Goal: Task Accomplishment & Management: Use online tool/utility

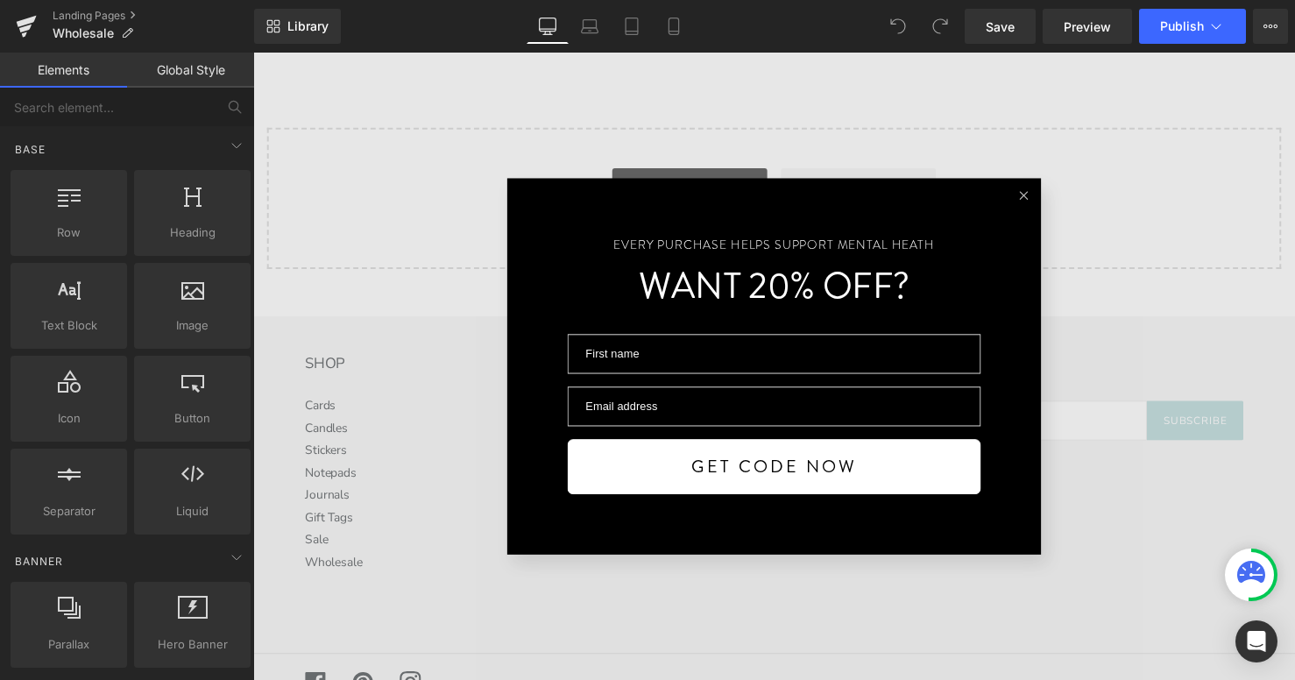
scroll to position [2115, 0]
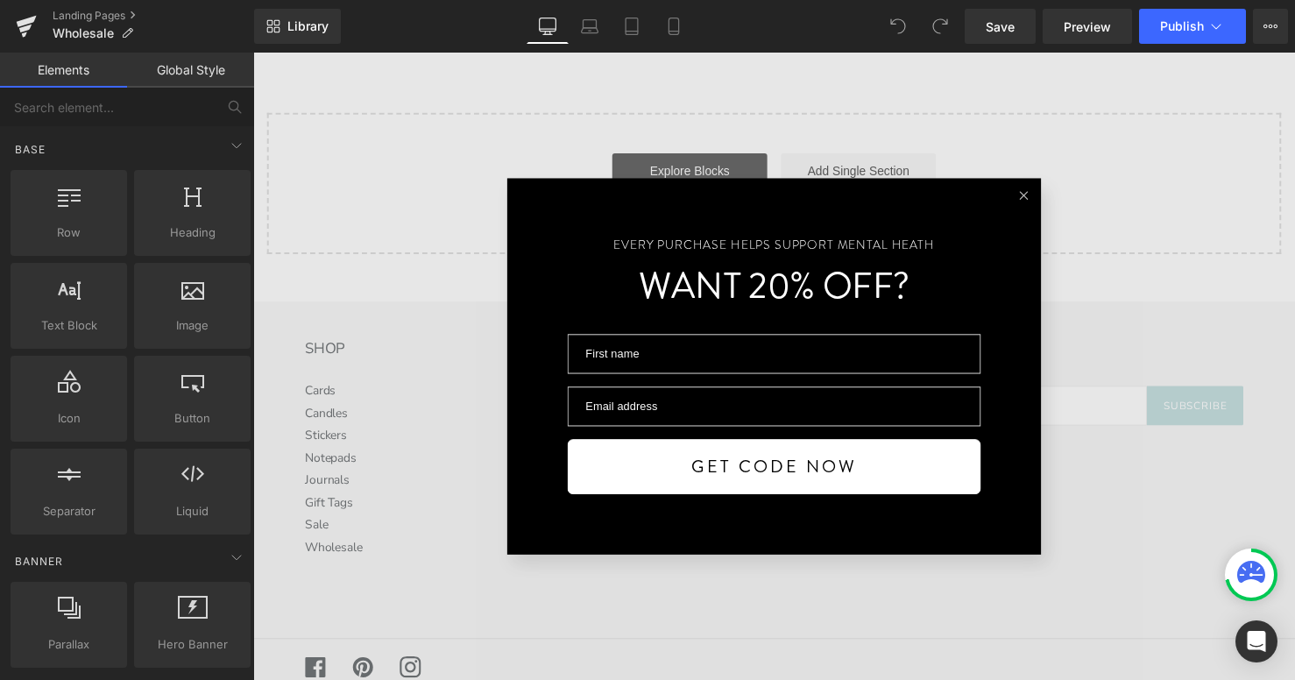
click at [1037, 189] on button at bounding box center [1037, 197] width 35 height 35
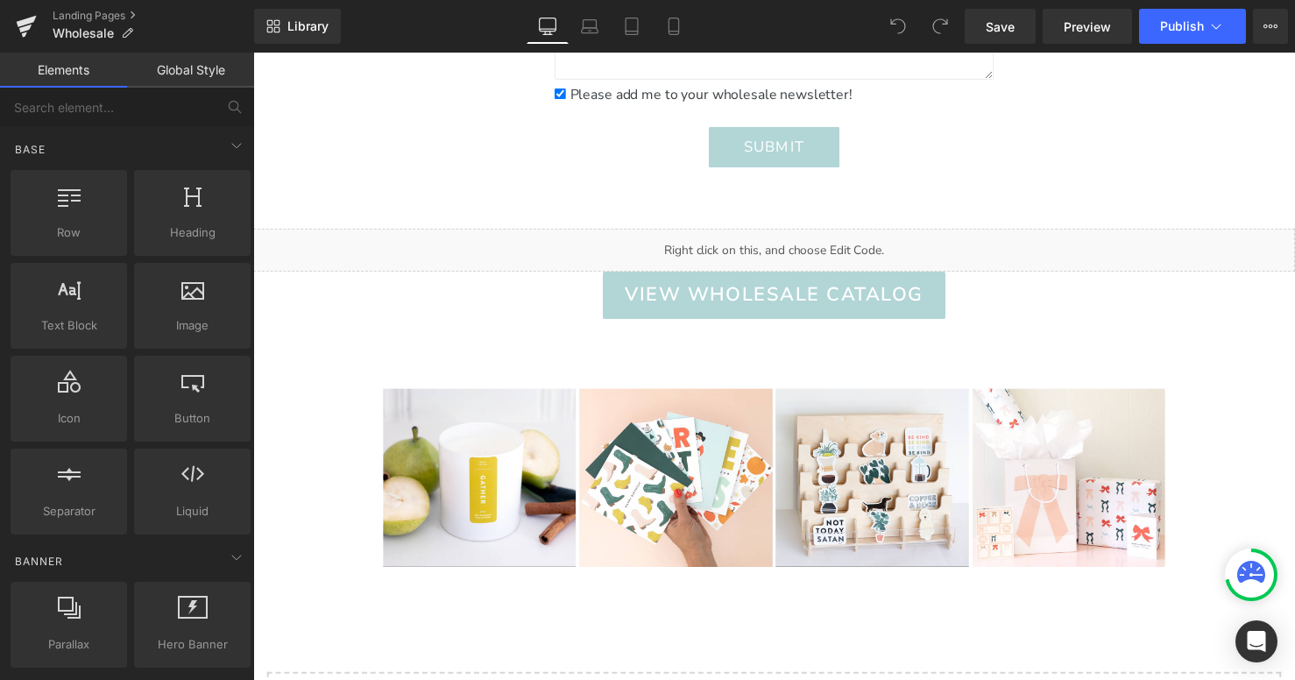
scroll to position [1542, 0]
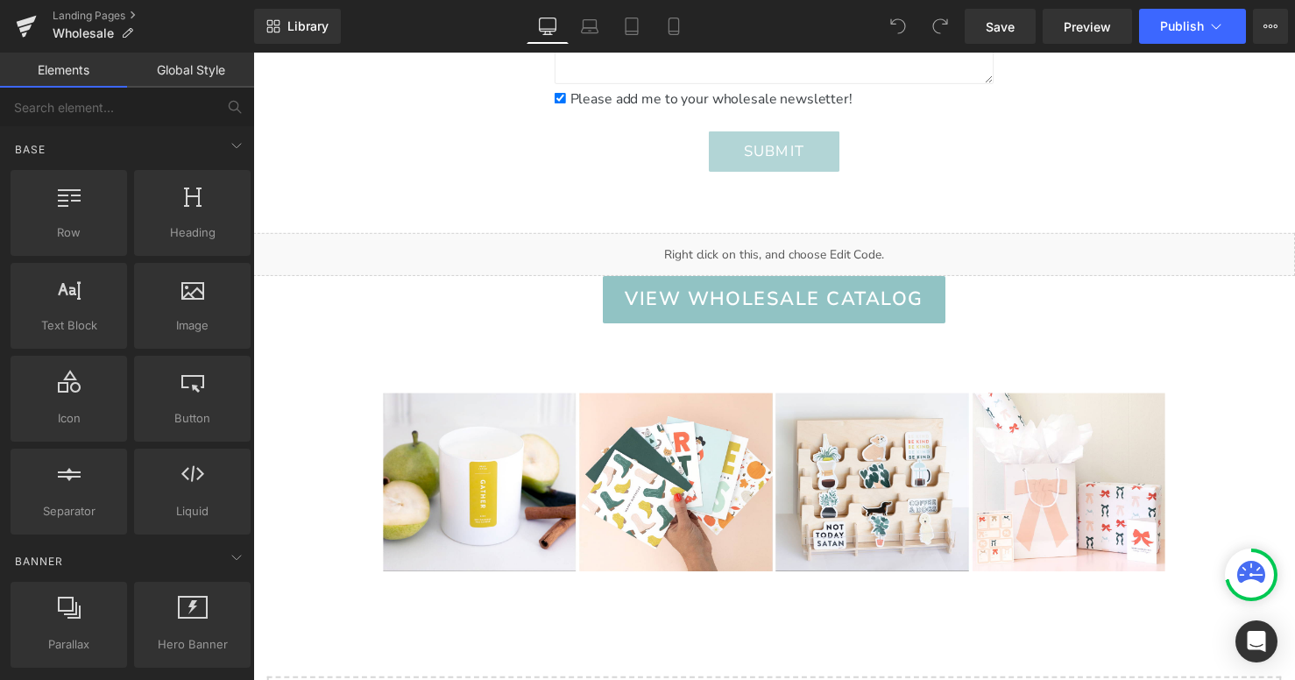
click at [886, 308] on span "VIEW WHOLESALE CATALOG" at bounding box center [784, 303] width 304 height 29
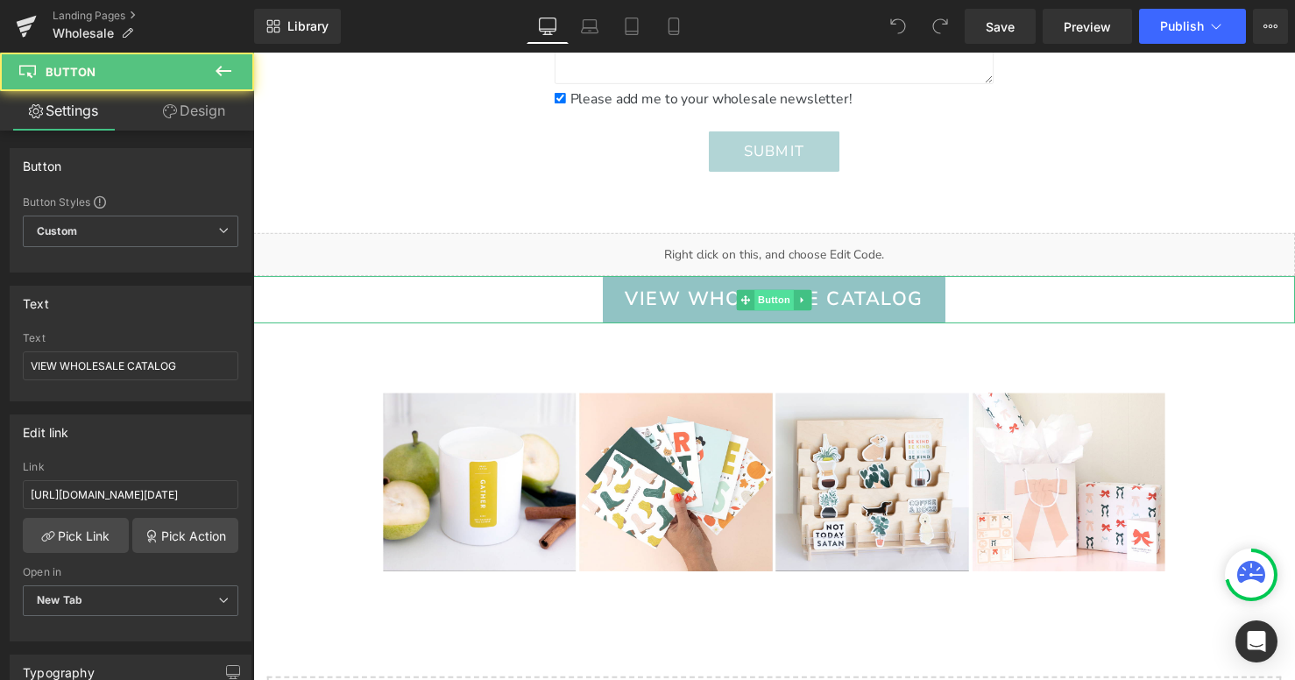
click at [787, 304] on span "Button" at bounding box center [783, 303] width 40 height 21
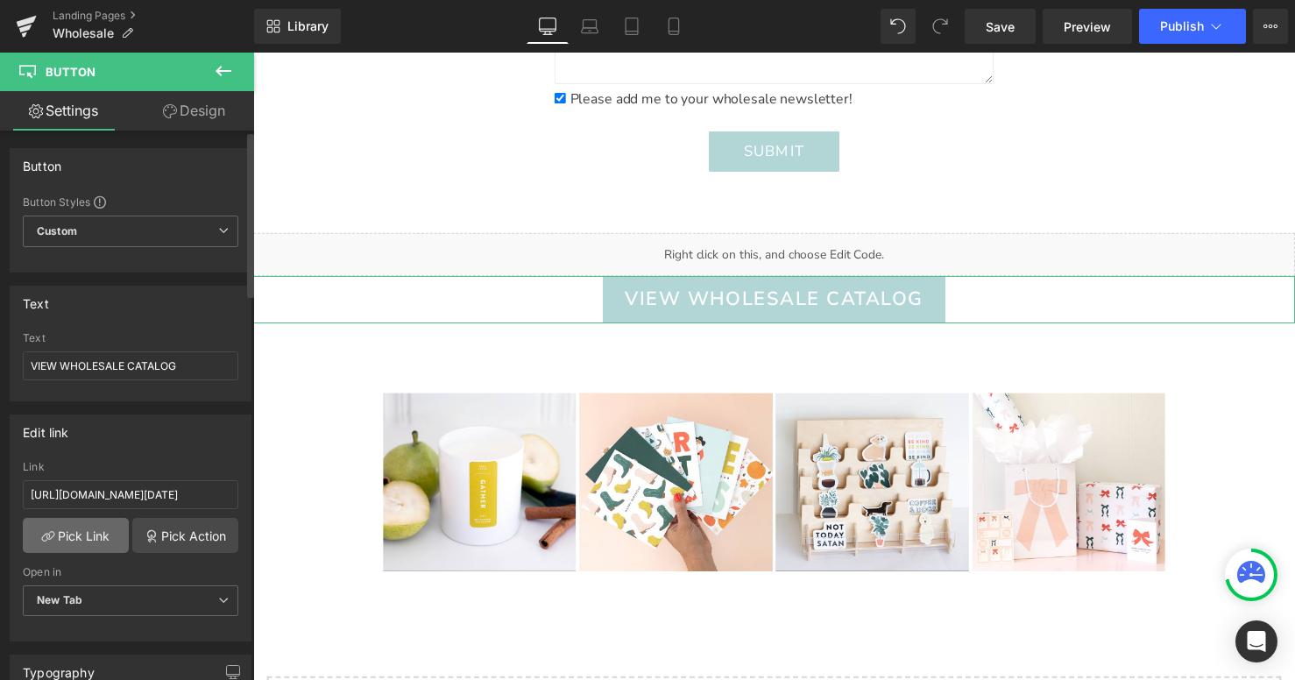
click at [102, 527] on link "Pick Link" at bounding box center [76, 535] width 106 height 35
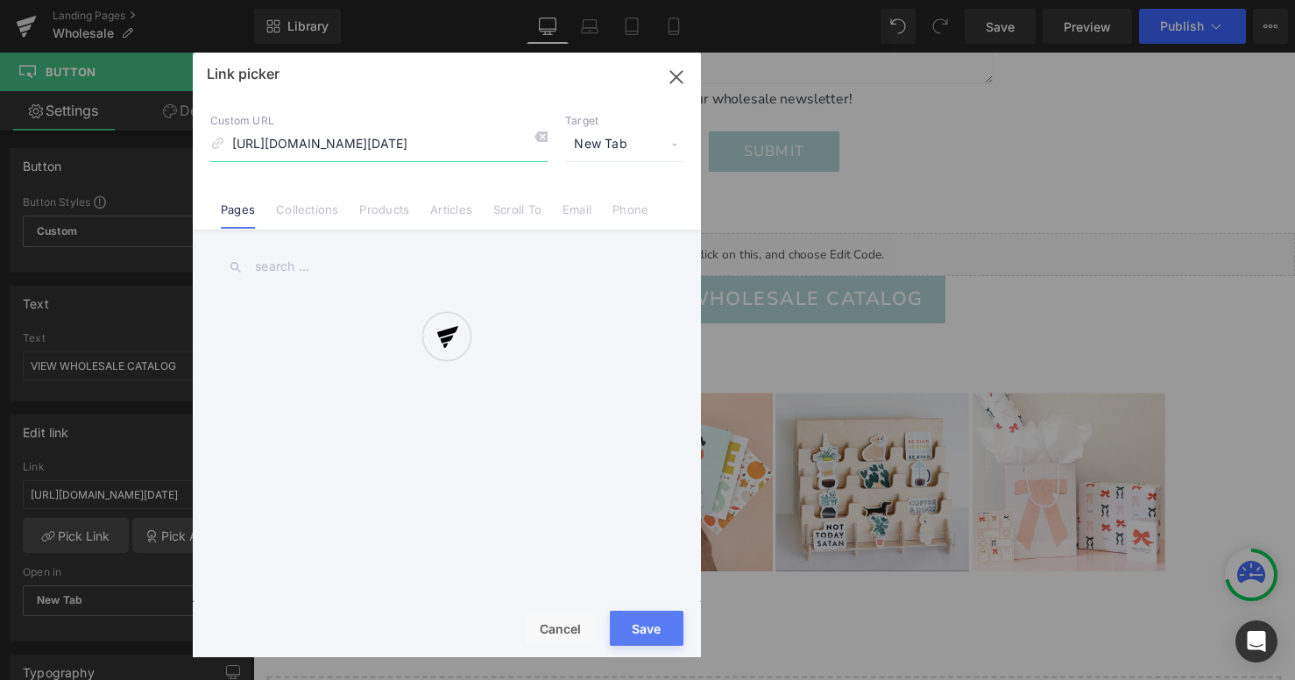
scroll to position [0, 312]
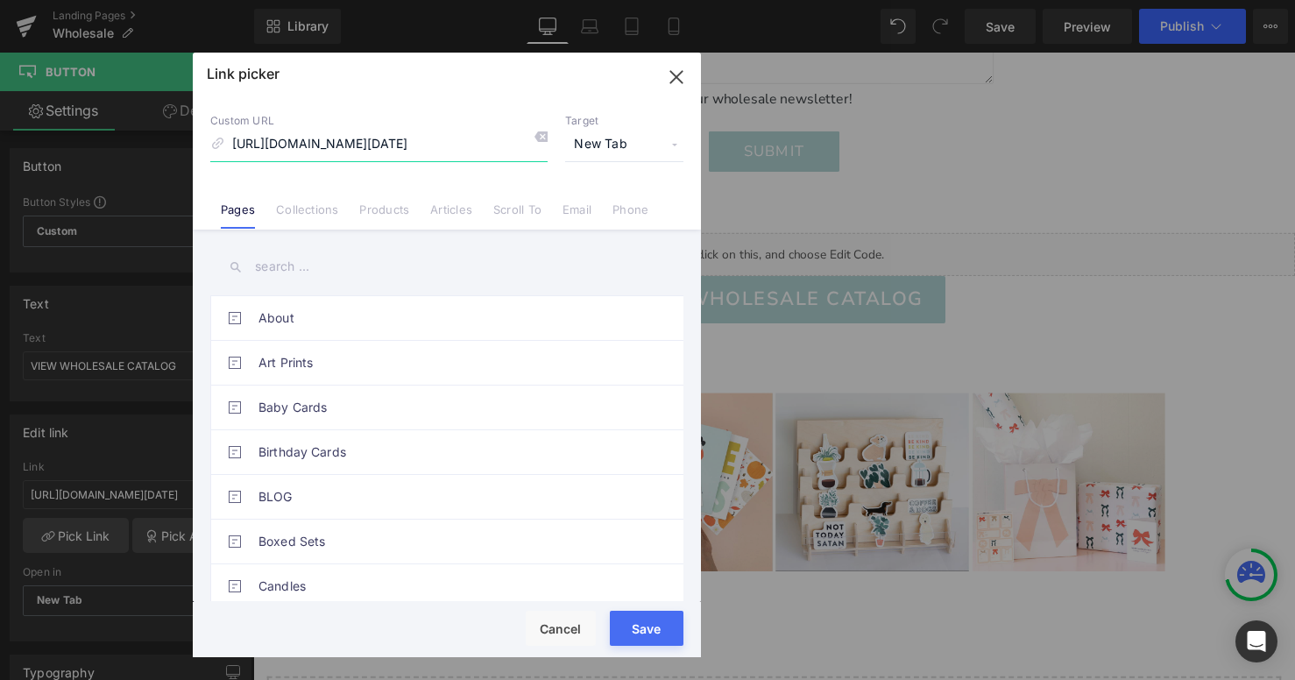
drag, startPoint x: 229, startPoint y: 145, endPoint x: 644, endPoint y: 146, distance: 415.2
click at [644, 146] on div "Custom URL [URL][DOMAIN_NAME][DATE] Target New Tab Current Tab New Tab" at bounding box center [446, 137] width 473 height 47
click at [484, 146] on input "[URL][DOMAIN_NAME]" at bounding box center [378, 144] width 337 height 33
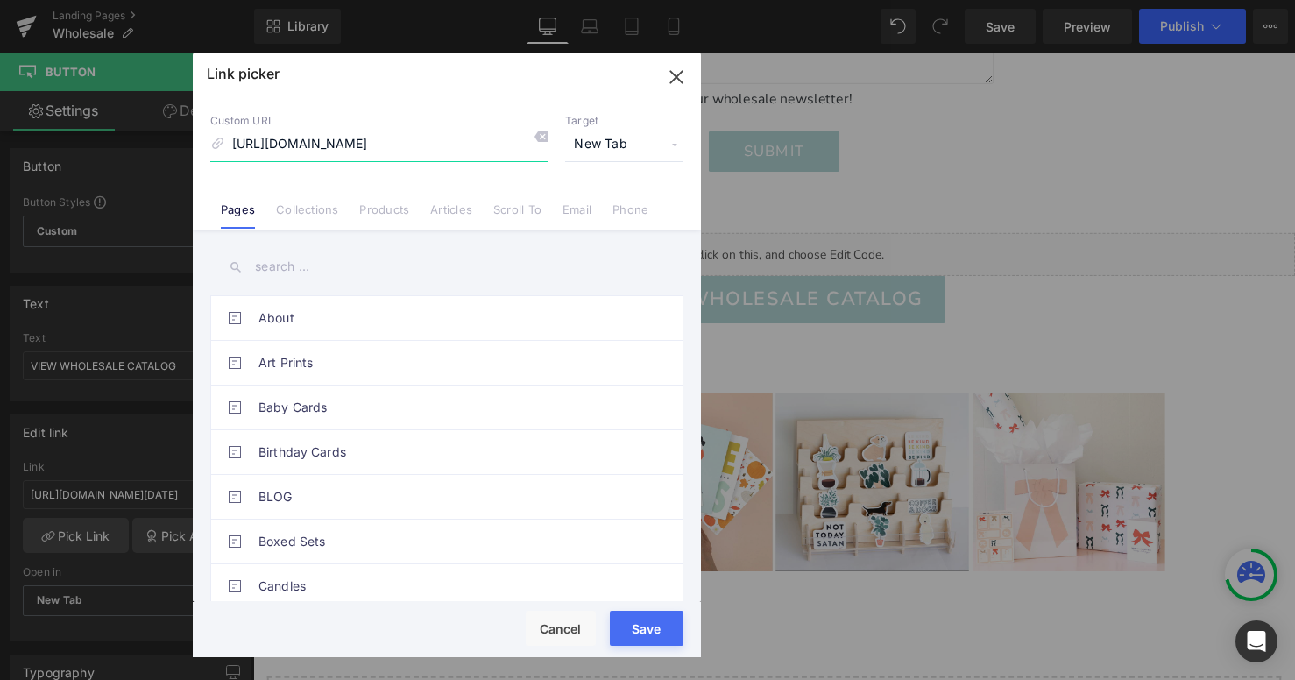
drag, startPoint x: 507, startPoint y: 145, endPoint x: 131, endPoint y: 145, distance: 375.8
click at [133, 145] on div "Link picker Back to Library Insert Custom URL [URL][DOMAIN_NAME] Target New Tab…" at bounding box center [647, 340] width 1295 height 680
type input "7920"
drag, startPoint x: 270, startPoint y: 144, endPoint x: 175, endPoint y: 139, distance: 94.7
click at [176, 140] on div "Link picker Back to Library Insert Custom URL 7920 Target New Tab Current Tab N…" at bounding box center [647, 340] width 1295 height 680
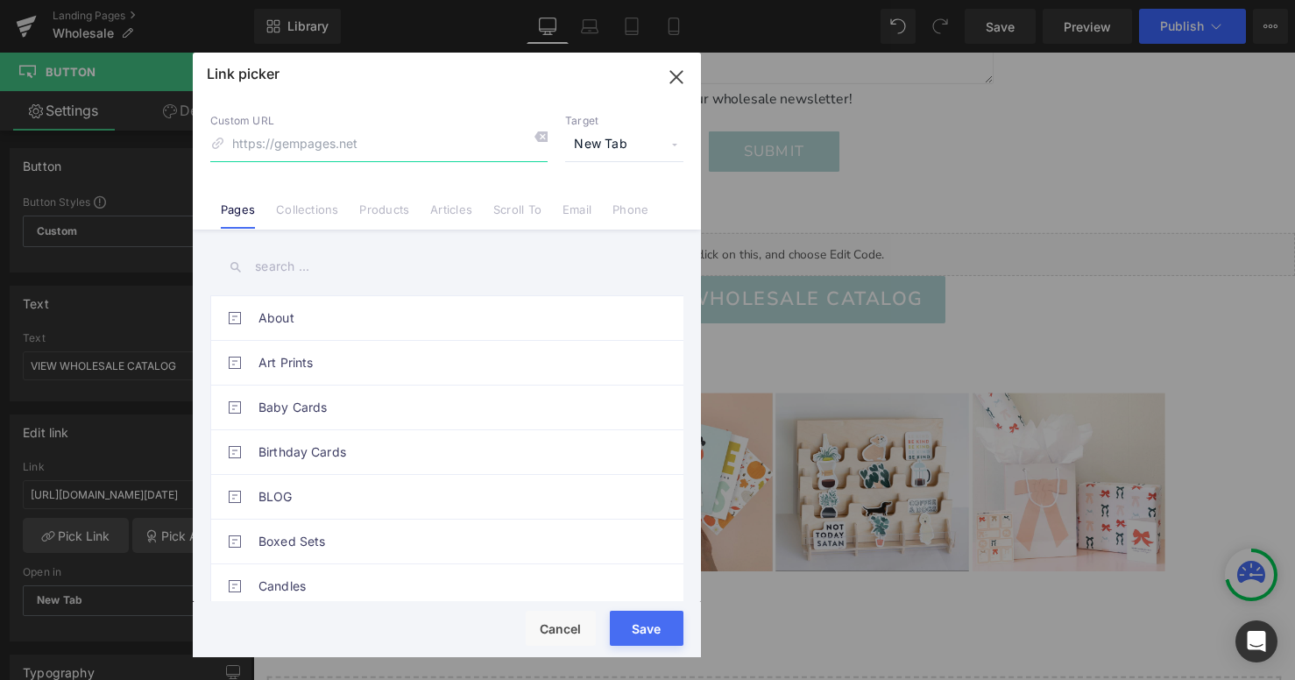
paste input "[URL][DOMAIN_NAME]"
type input "[URL][DOMAIN_NAME]"
click at [658, 633] on button "Save" at bounding box center [647, 628] width 74 height 35
type input "[URL][DOMAIN_NAME]"
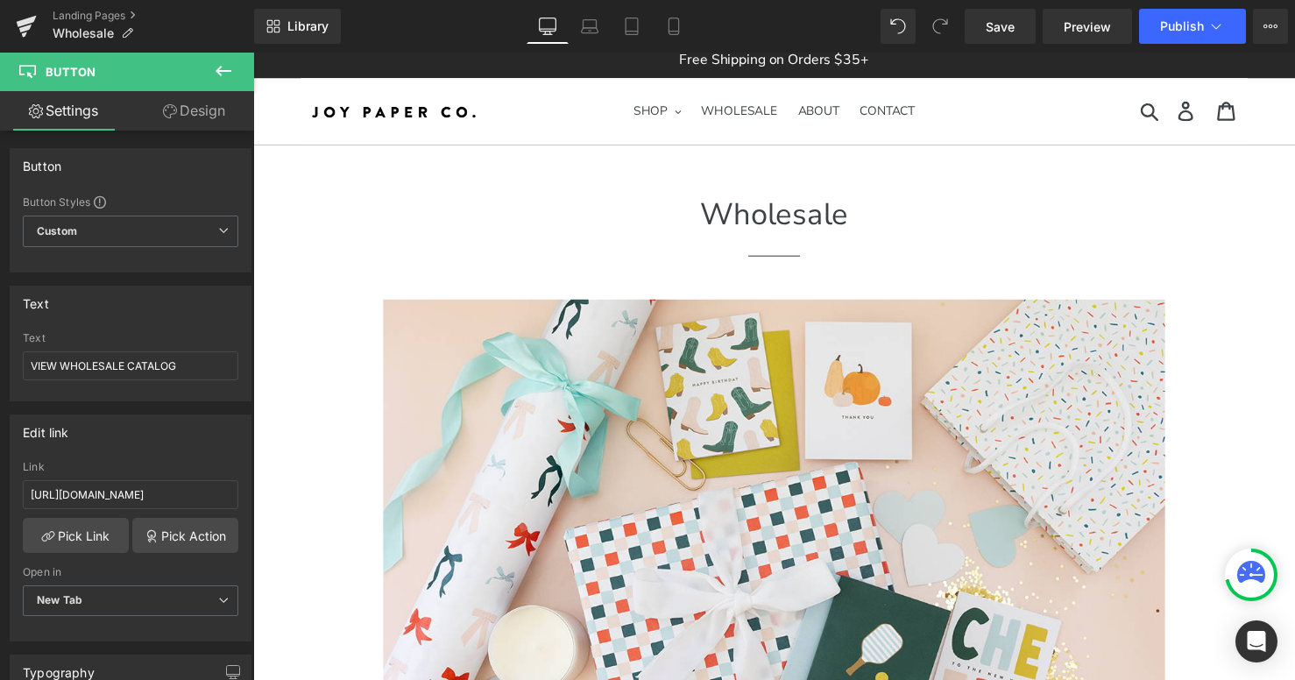
scroll to position [0, 0]
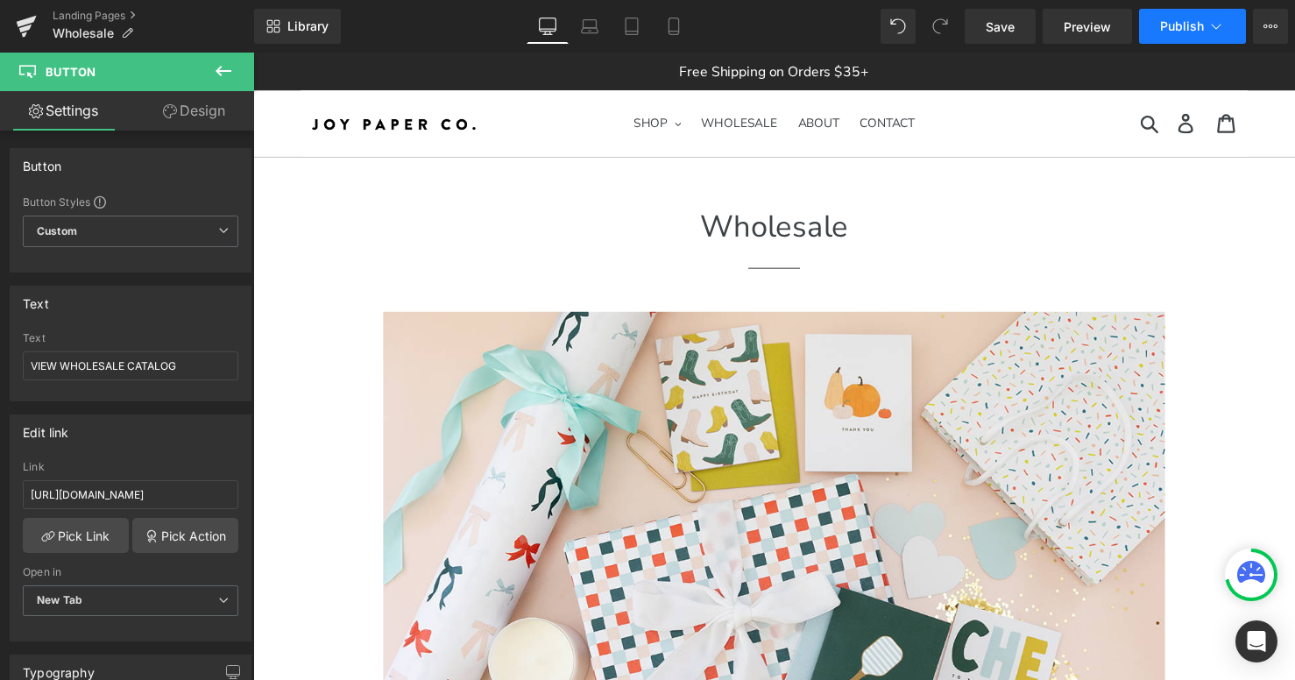
click at [1210, 23] on icon at bounding box center [1216, 27] width 18 height 18
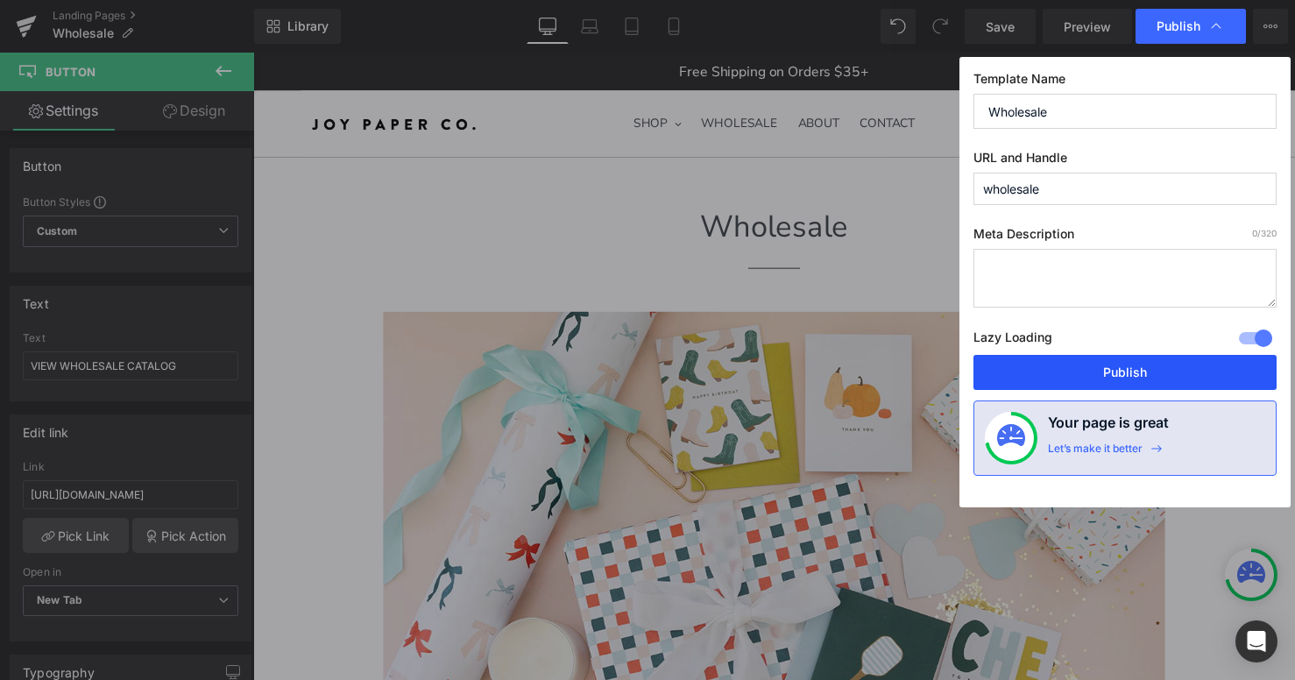
click at [1083, 370] on button "Publish" at bounding box center [1124, 372] width 303 height 35
